Goal: Use online tool/utility: Utilize a website feature to perform a specific function

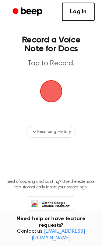
click at [56, 98] on span "button" at bounding box center [51, 91] width 23 height 23
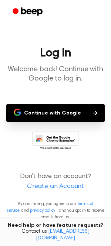
click at [30, 119] on button "Continue with Google" at bounding box center [55, 113] width 98 height 18
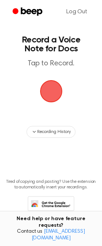
click at [55, 92] on span "button" at bounding box center [51, 91] width 23 height 23
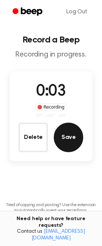
click at [65, 143] on button "Save" at bounding box center [69, 138] width 30 height 30
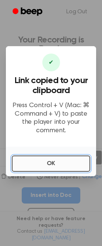
click at [40, 160] on button "OK" at bounding box center [51, 164] width 79 height 16
